Goal: Download file/media

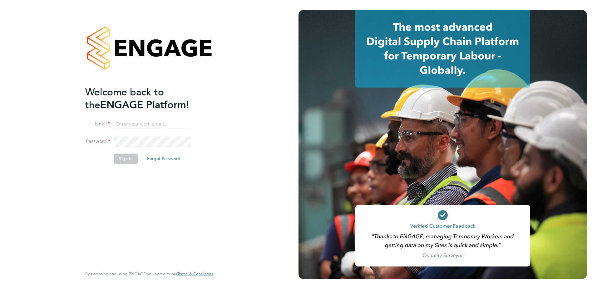
type input "[EMAIL_ADDRESS][DOMAIN_NAME]"
click at [127, 162] on button "Sign In" at bounding box center [126, 158] width 24 height 10
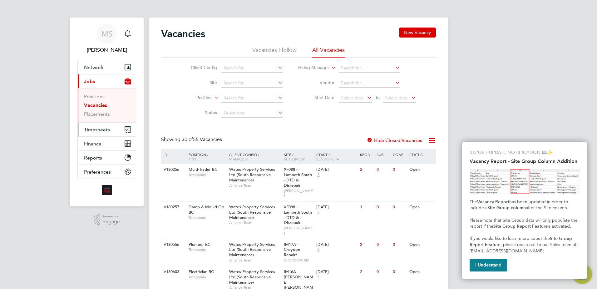
click at [98, 130] on span "Timesheets" at bounding box center [97, 129] width 26 height 6
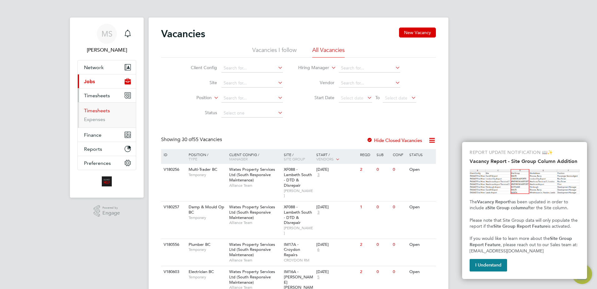
click at [99, 111] on link "Timesheets" at bounding box center [97, 110] width 26 height 6
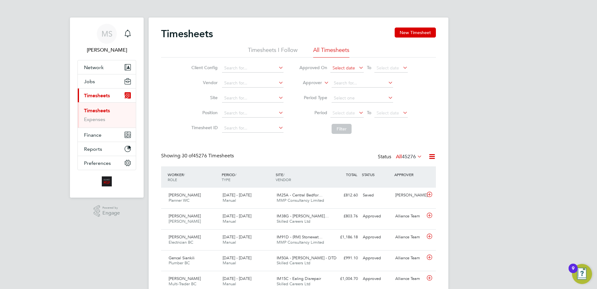
click at [353, 67] on span "Select date" at bounding box center [344, 68] width 22 height 6
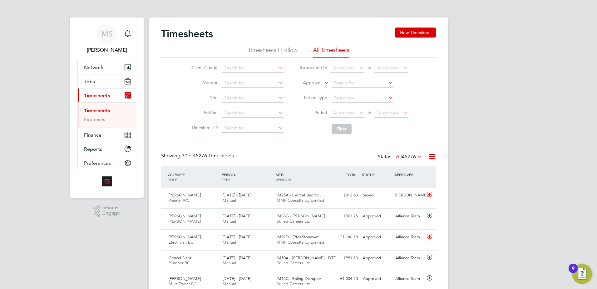
click at [358, 111] on icon at bounding box center [358, 112] width 0 height 9
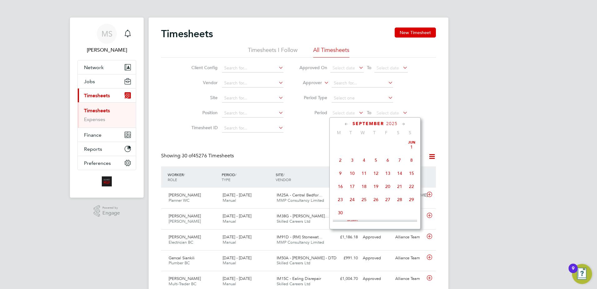
scroll to position [230, 0]
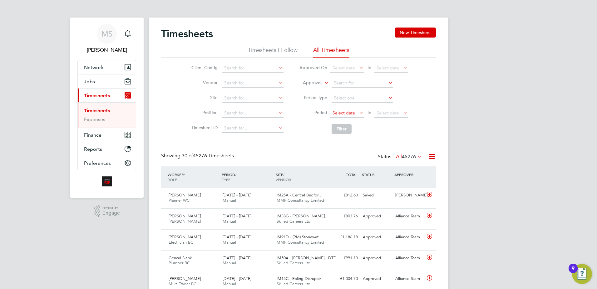
click at [355, 114] on span "Select date" at bounding box center [346, 113] width 33 height 8
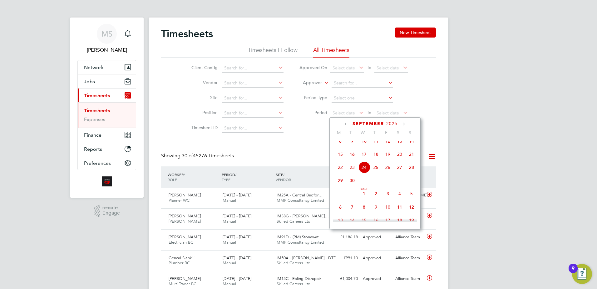
click at [348, 124] on icon at bounding box center [346, 124] width 6 height 7
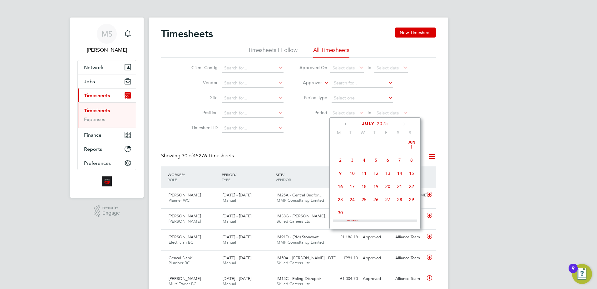
click at [348, 124] on icon at bounding box center [346, 124] width 6 height 7
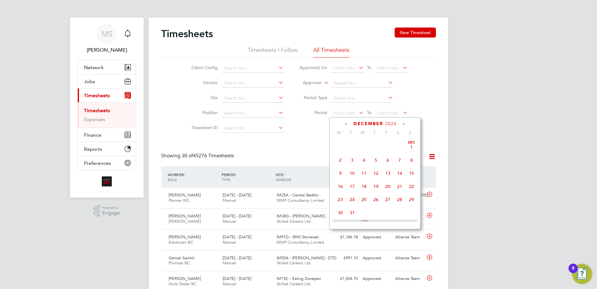
click at [348, 124] on icon at bounding box center [346, 124] width 6 height 7
click at [403, 124] on icon at bounding box center [404, 124] width 6 height 7
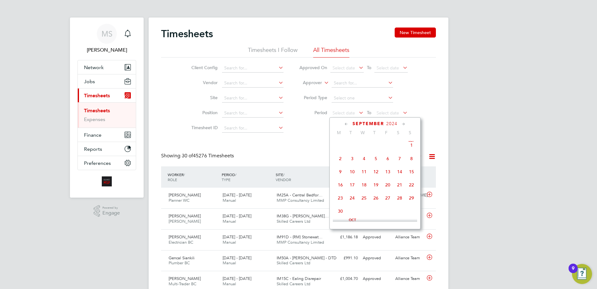
click at [403, 124] on icon at bounding box center [404, 124] width 6 height 7
click at [413, 146] on span "[DATE]" at bounding box center [412, 140] width 12 height 12
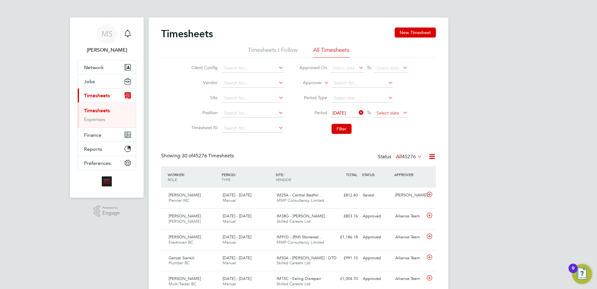
click at [395, 112] on span "Select date" at bounding box center [388, 113] width 22 height 6
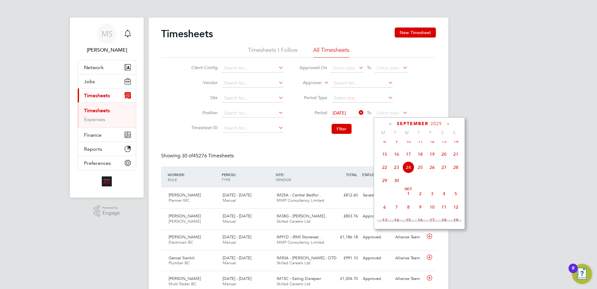
click at [391, 123] on icon at bounding box center [391, 124] width 6 height 7
click at [391, 124] on icon at bounding box center [391, 124] width 6 height 7
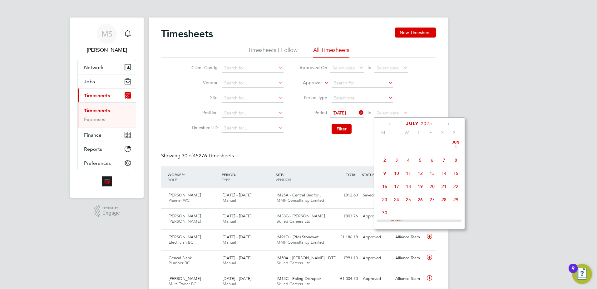
click at [392, 124] on icon at bounding box center [391, 124] width 6 height 7
click at [446, 123] on icon at bounding box center [448, 124] width 6 height 7
click at [406, 201] on span "30" at bounding box center [409, 197] width 12 height 12
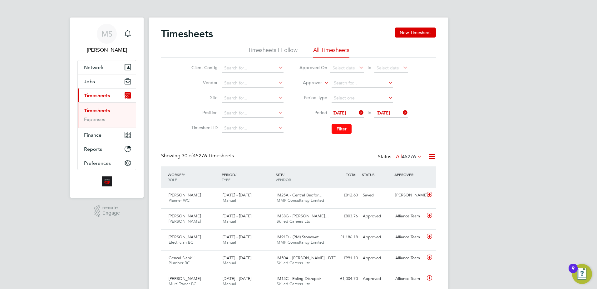
click at [346, 129] on button "Filter" at bounding box center [342, 129] width 20 height 10
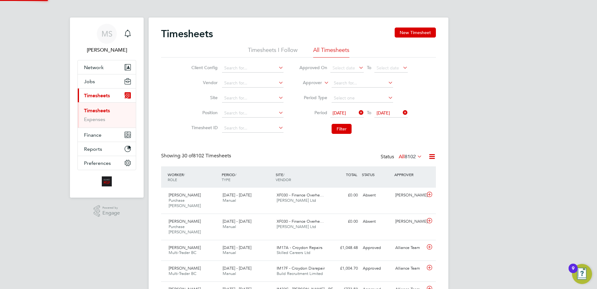
scroll to position [16, 54]
click at [416, 156] on icon at bounding box center [416, 156] width 0 height 9
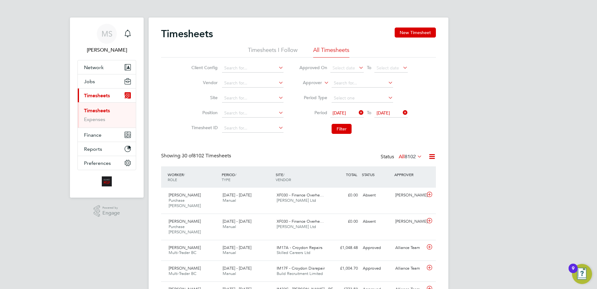
click at [434, 156] on icon at bounding box center [432, 156] width 8 height 8
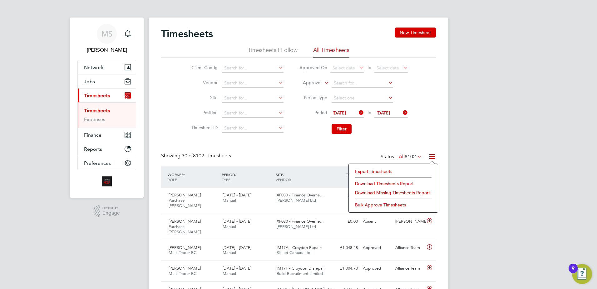
click at [409, 183] on li "Download Timesheets Report" at bounding box center [393, 183] width 83 height 9
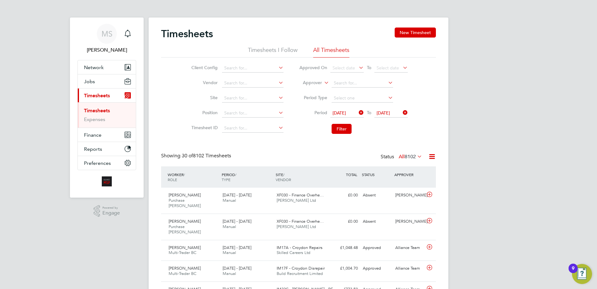
click at [358, 113] on icon at bounding box center [358, 112] width 0 height 9
click at [358, 112] on icon at bounding box center [358, 112] width 0 height 9
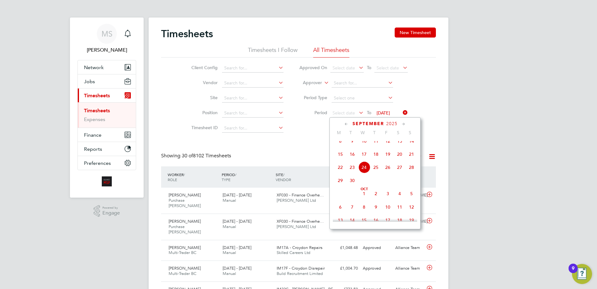
click at [347, 121] on icon at bounding box center [346, 124] width 6 height 7
click at [347, 122] on icon at bounding box center [346, 124] width 6 height 7
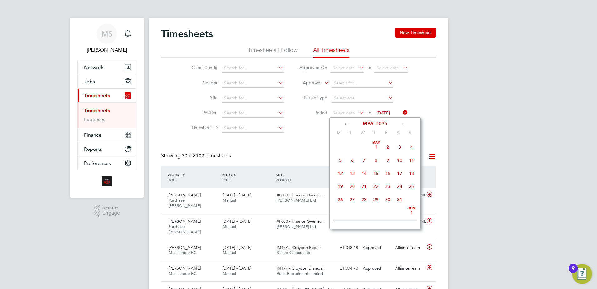
click at [347, 122] on icon at bounding box center [346, 124] width 6 height 7
click at [402, 124] on icon at bounding box center [404, 124] width 6 height 7
click at [374, 146] on span "[DATE]" at bounding box center [376, 145] width 12 height 12
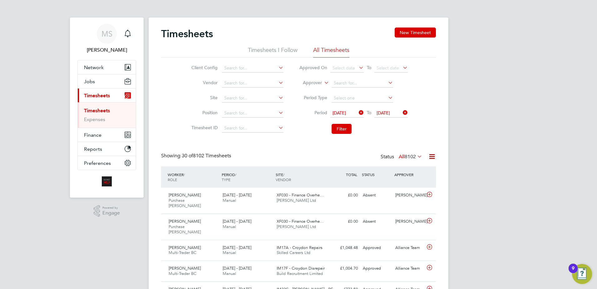
click at [402, 112] on icon at bounding box center [402, 112] width 0 height 9
click at [402, 115] on icon at bounding box center [402, 112] width 0 height 9
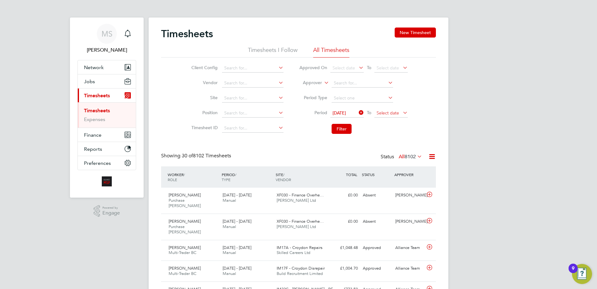
click at [391, 114] on span "Select date" at bounding box center [388, 113] width 22 height 6
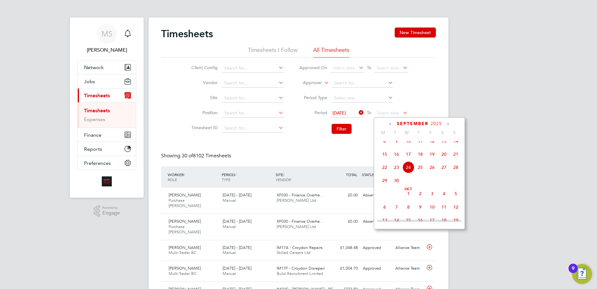
click at [407, 173] on span "24" at bounding box center [409, 167] width 12 height 12
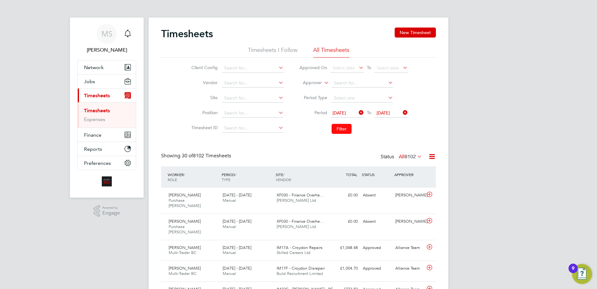
click at [345, 127] on button "Filter" at bounding box center [342, 129] width 20 height 10
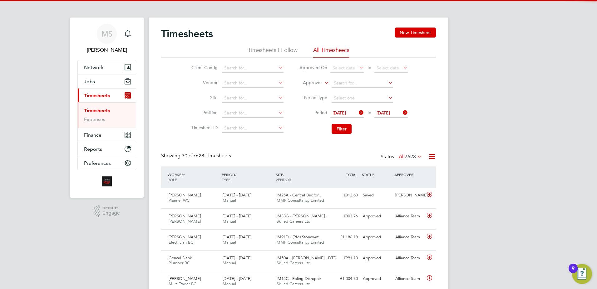
scroll to position [16, 54]
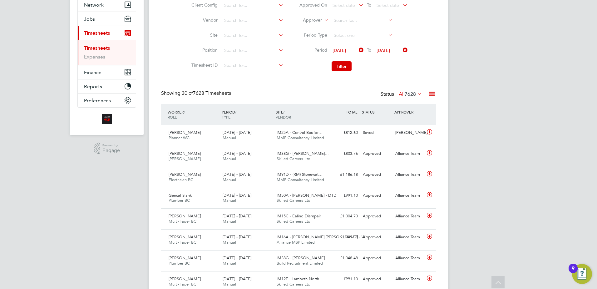
click at [432, 94] on icon at bounding box center [432, 94] width 8 height 8
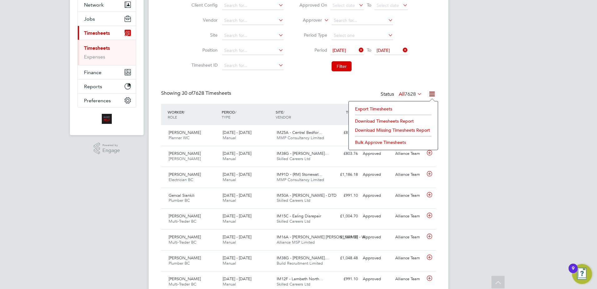
click at [388, 121] on li "Download Timesheets Report" at bounding box center [393, 120] width 83 height 9
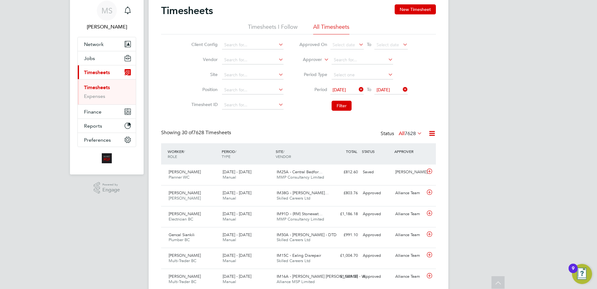
scroll to position [0, 0]
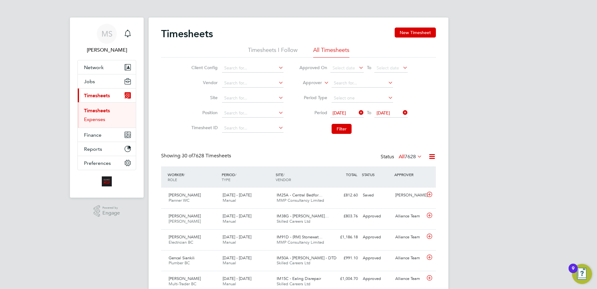
click at [90, 120] on link "Expenses" at bounding box center [94, 119] width 21 height 6
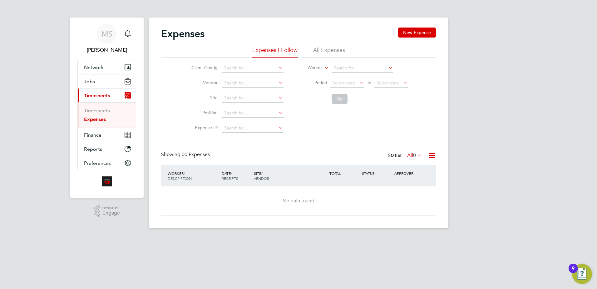
click at [416, 154] on icon at bounding box center [416, 155] width 0 height 9
click at [432, 130] on div "Client Config Vendor Site Position Expense ID Worker Period Select date To Sele…" at bounding box center [298, 96] width 275 height 78
click at [431, 159] on icon at bounding box center [432, 155] width 8 height 8
click at [432, 126] on div "Client Config Vendor Site Position Expense ID Worker Period Select date To Sele…" at bounding box center [298, 96] width 275 height 78
click at [343, 84] on span "Select date" at bounding box center [344, 83] width 22 height 6
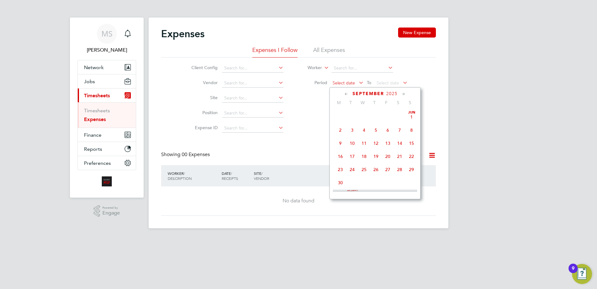
scroll to position [230, 0]
click at [467, 81] on div "MS [PERSON_NAME] Notifications Applications: Network Team Members Businesses Si…" at bounding box center [298, 119] width 597 height 238
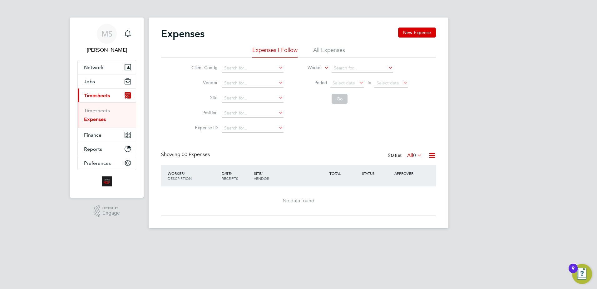
click at [358, 84] on icon at bounding box center [358, 82] width 0 height 9
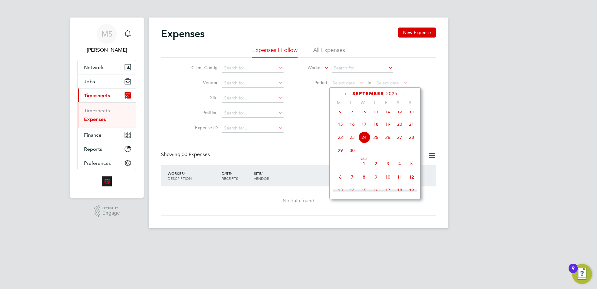
click at [348, 94] on icon at bounding box center [346, 94] width 6 height 7
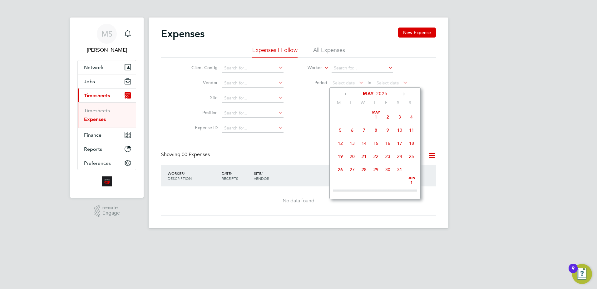
click at [348, 94] on icon at bounding box center [346, 94] width 6 height 7
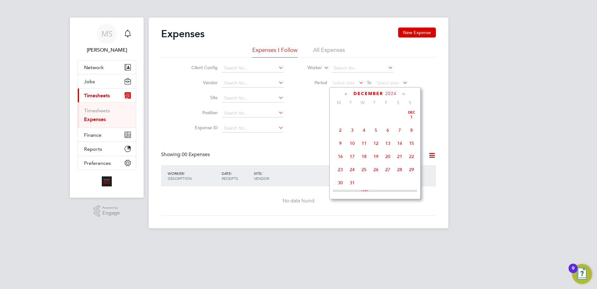
click at [348, 94] on icon at bounding box center [346, 94] width 6 height 7
click at [404, 92] on icon at bounding box center [404, 94] width 6 height 7
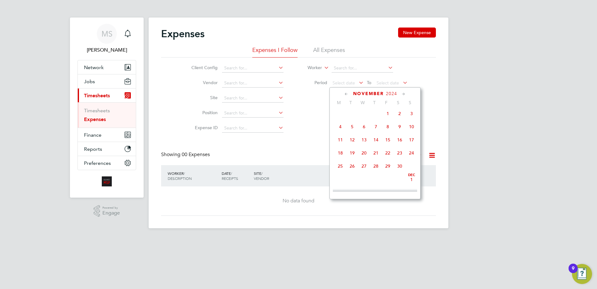
click at [404, 94] on icon at bounding box center [404, 94] width 6 height 7
click at [410, 116] on span "[DATE]" at bounding box center [412, 112] width 12 height 12
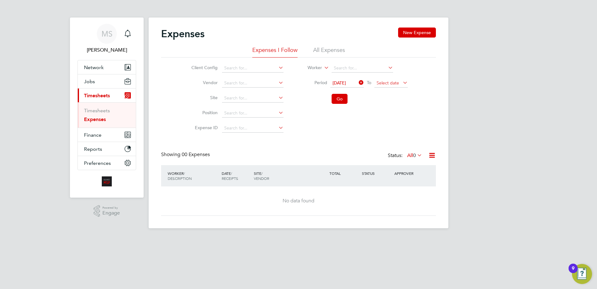
click at [400, 82] on span "Select date" at bounding box center [390, 83] width 33 height 8
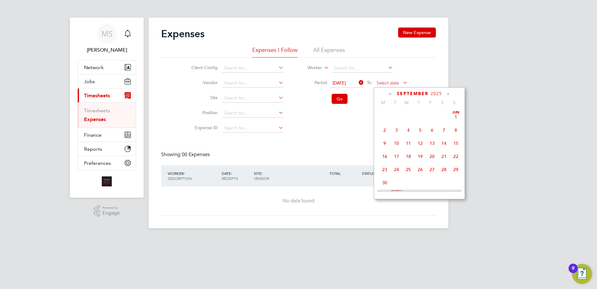
scroll to position [230, 0]
drag, startPoint x: 409, startPoint y: 141, endPoint x: 401, endPoint y: 136, distance: 9.6
click at [409, 142] on span "24" at bounding box center [409, 137] width 12 height 12
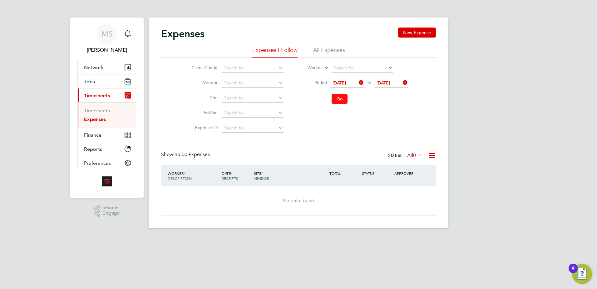
click at [346, 101] on button "Go" at bounding box center [340, 99] width 16 height 10
click at [327, 50] on li "All Expenses" at bounding box center [329, 51] width 32 height 11
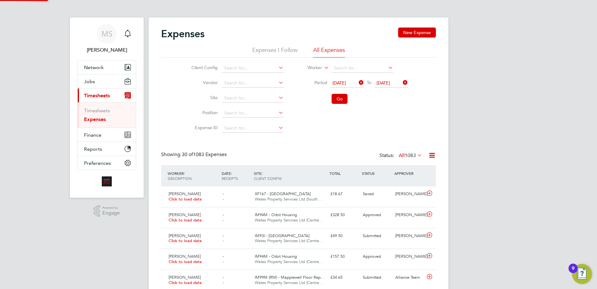
scroll to position [16, 54]
click at [336, 95] on button "Go" at bounding box center [340, 99] width 16 height 10
click at [433, 156] on icon at bounding box center [432, 155] width 8 height 8
click at [419, 170] on li "Download Expenses Report" at bounding box center [403, 169] width 63 height 9
click at [101, 93] on span "Timesheets" at bounding box center [97, 95] width 26 height 6
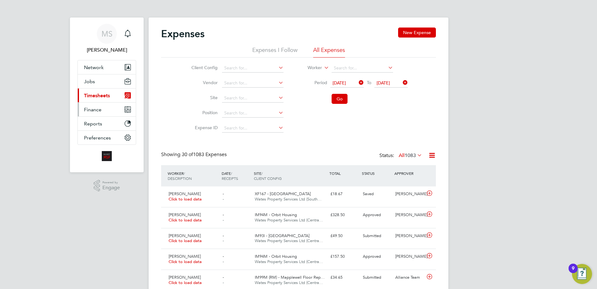
click at [91, 109] on span "Finance" at bounding box center [92, 109] width 17 height 6
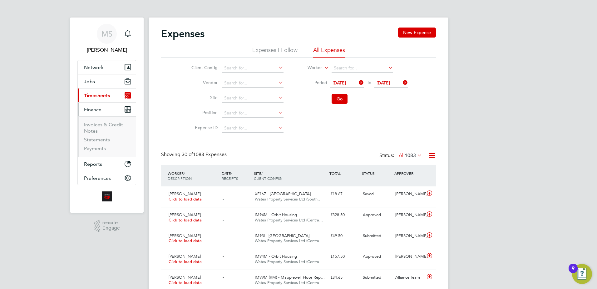
click at [98, 127] on li "Invoices & Credit Notes" at bounding box center [107, 128] width 47 height 15
click at [96, 125] on link "Invoices & Credit Notes" at bounding box center [103, 127] width 39 height 12
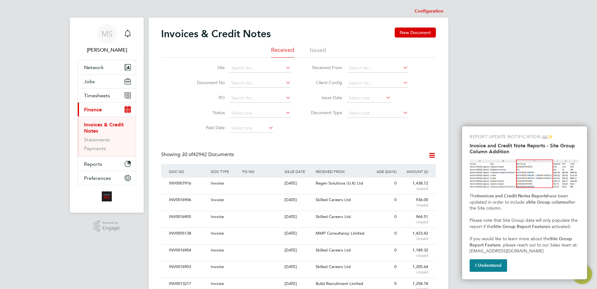
scroll to position [12, 53]
click at [434, 153] on icon at bounding box center [432, 155] width 8 height 8
click at [409, 171] on li "Download invoices" at bounding box center [405, 169] width 59 height 9
click at [429, 156] on icon at bounding box center [432, 155] width 8 height 8
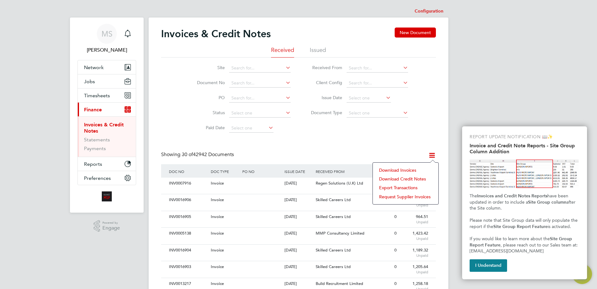
click at [415, 179] on li "Download credit notes" at bounding box center [405, 178] width 59 height 9
click at [319, 48] on li "Issued" at bounding box center [318, 51] width 16 height 11
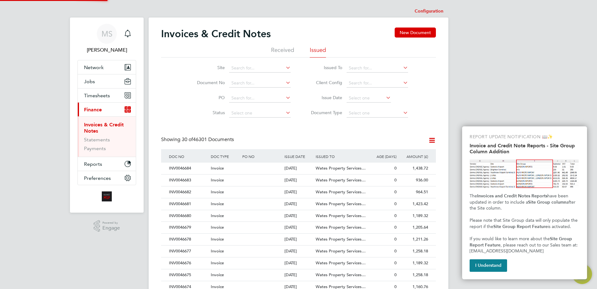
scroll to position [12, 42]
click at [431, 139] on icon at bounding box center [432, 140] width 8 height 8
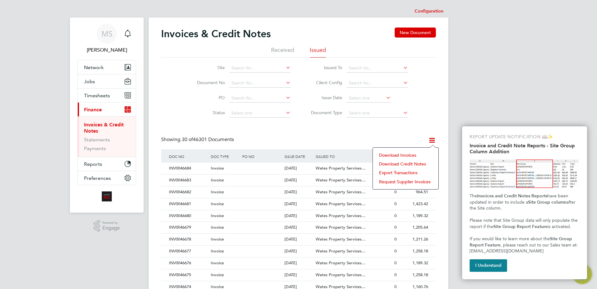
click at [413, 152] on li "Download invoices" at bounding box center [405, 155] width 59 height 9
click at [430, 139] on icon at bounding box center [432, 140] width 8 height 8
click at [415, 165] on li "Download credit notes" at bounding box center [405, 163] width 59 height 9
